Goal: Check status: Check status

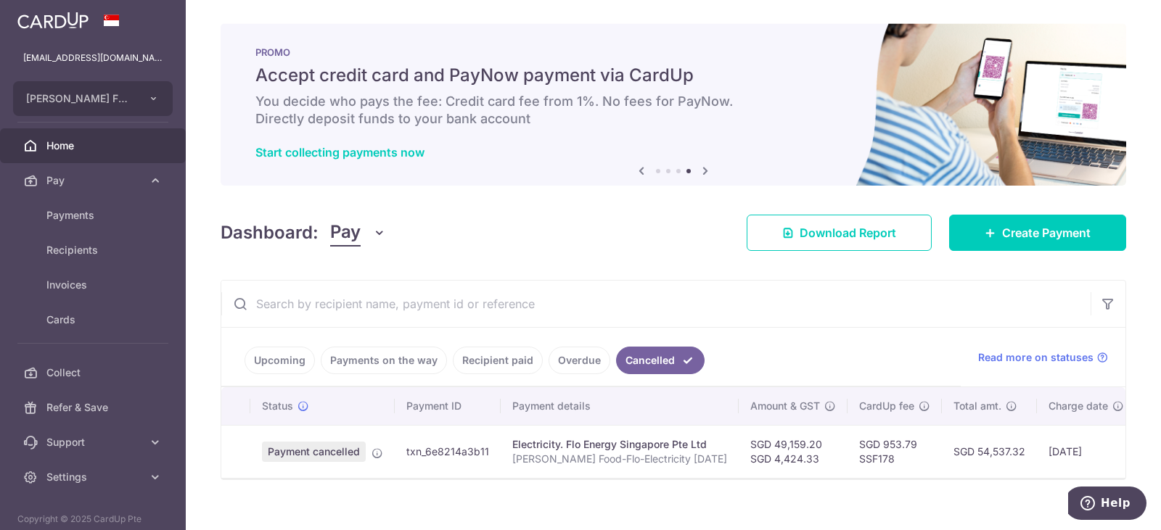
scroll to position [25, 0]
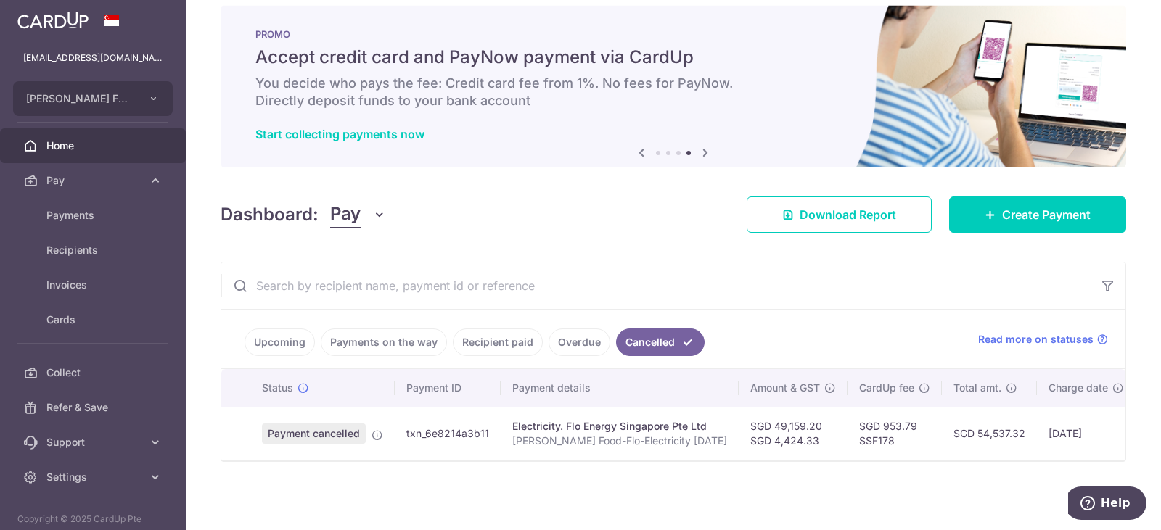
click at [349, 340] on link "Payments on the way" at bounding box center [384, 343] width 126 height 28
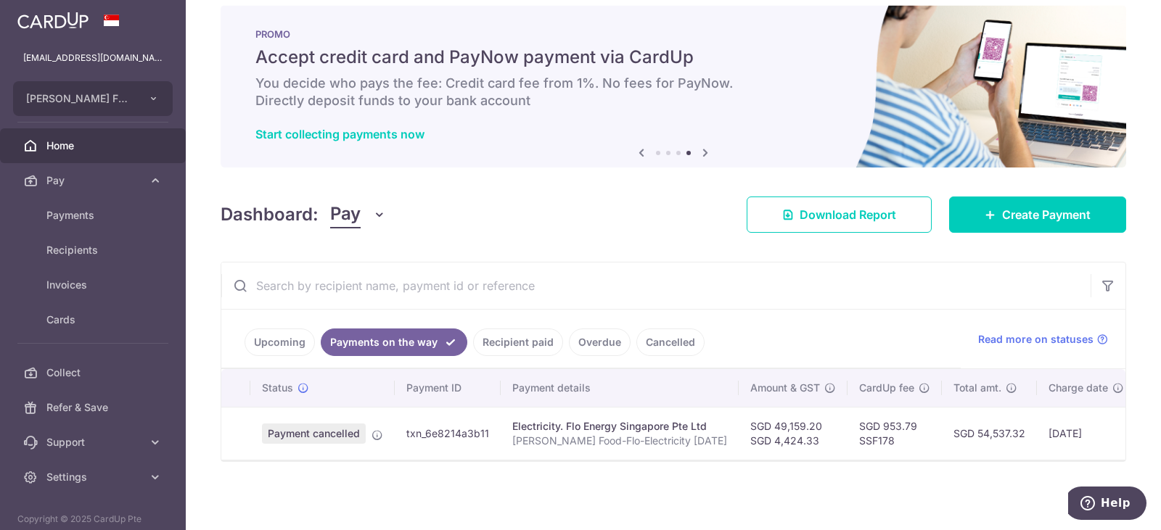
click at [255, 343] on link "Upcoming" at bounding box center [279, 343] width 70 height 28
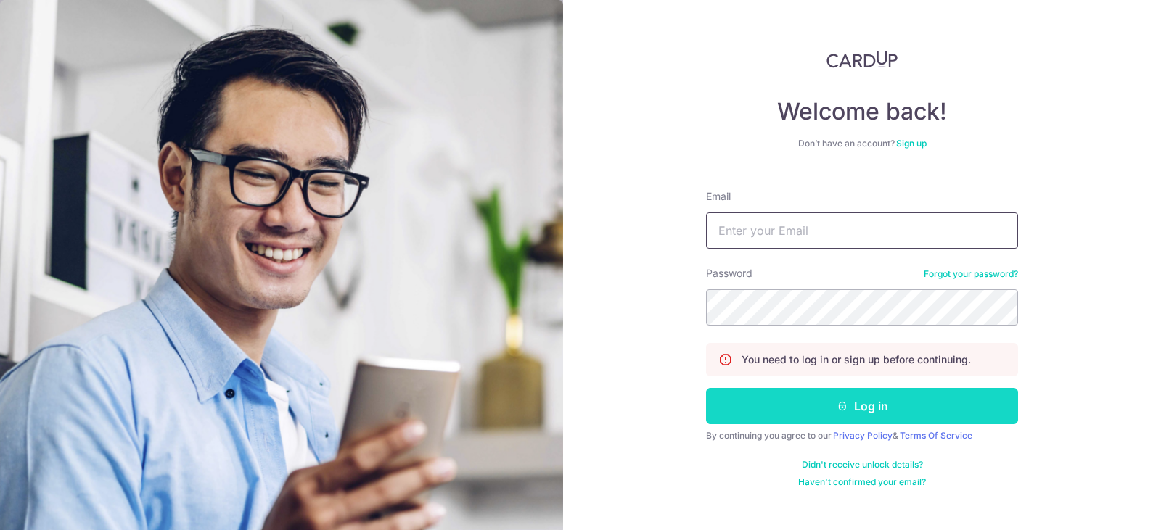
type input "[EMAIL_ADDRESS][DOMAIN_NAME]"
click at [735, 411] on button "Log in" at bounding box center [862, 406] width 312 height 36
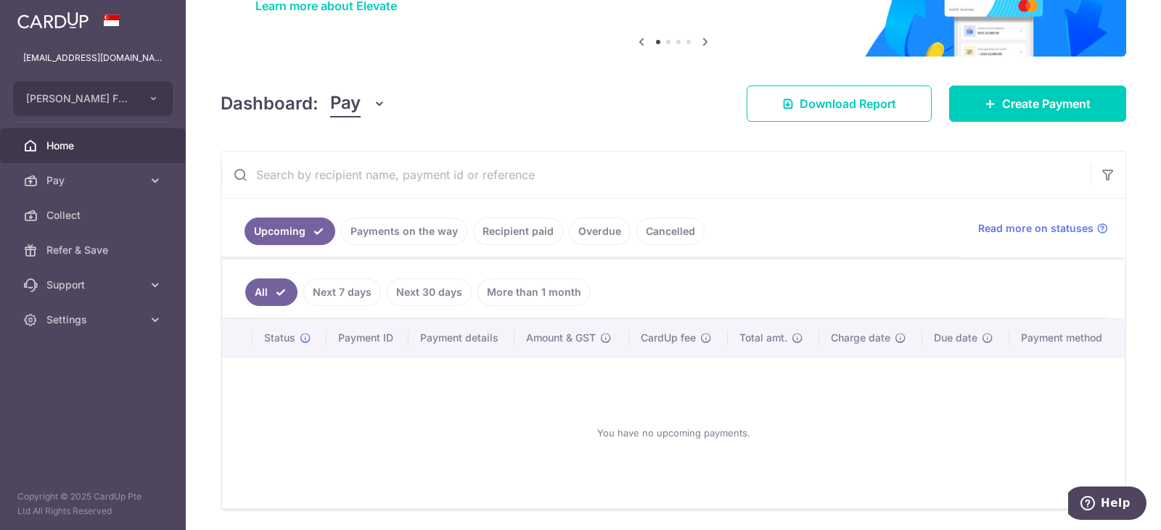
scroll to position [148, 0]
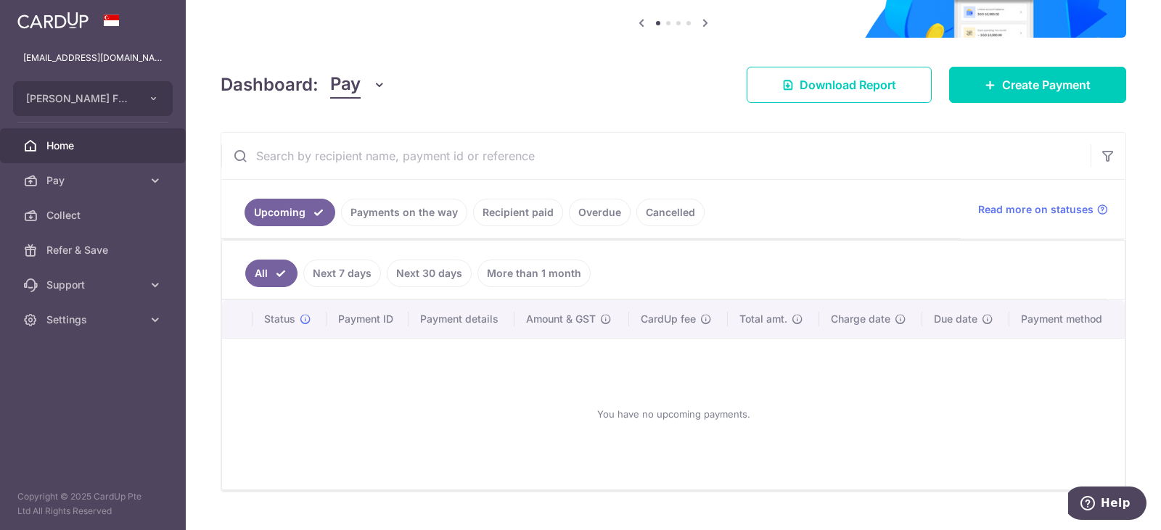
click at [432, 214] on link "Payments on the way" at bounding box center [404, 213] width 126 height 28
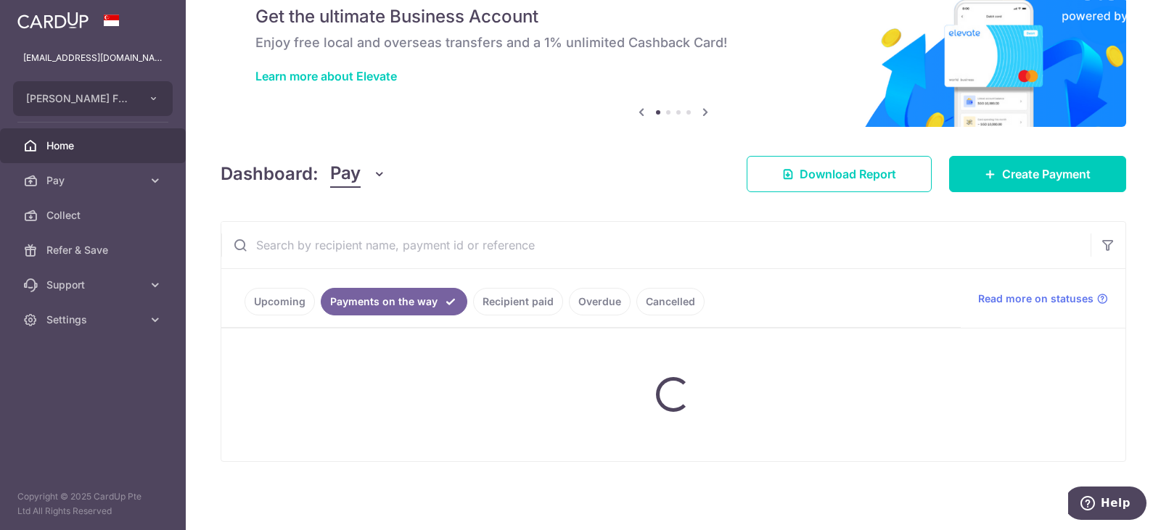
scroll to position [25, 0]
